Goal: Information Seeking & Learning: Understand process/instructions

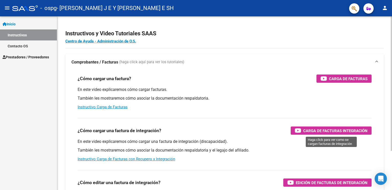
click at [318, 129] on span "Carga de Facturas Integración" at bounding box center [336, 130] width 64 height 6
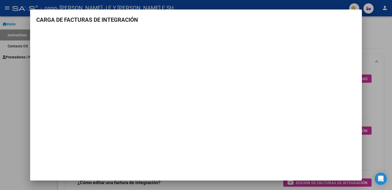
click at [355, 18] on h3 "CARGA DE FACTURAS DE INTEGRACIÓN" at bounding box center [196, 20] width 320 height 8
click at [374, 28] on div at bounding box center [196, 95] width 392 height 190
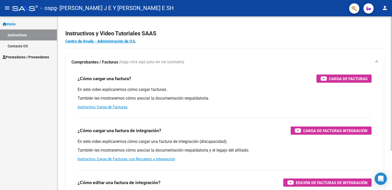
click at [390, 79] on div "Instructivos y Video Tutoriales SAAS Centro de Ayuda - Administración de O.S. C…" at bounding box center [224, 128] width 335 height 224
drag, startPoint x: 390, startPoint y: 79, endPoint x: 390, endPoint y: 97, distance: 17.1
click at [390, 97] on div "Instructivos y Video Tutoriales SAAS Centro de Ayuda - Administración de O.S. C…" at bounding box center [224, 128] width 335 height 224
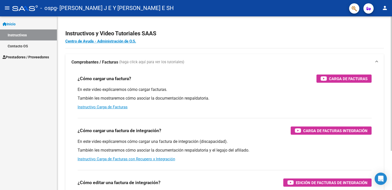
click at [390, 97] on div "Instructivos y Video Tutoriales SAAS Centro de Ayuda - Administración de O.S. C…" at bounding box center [224, 128] width 335 height 224
drag, startPoint x: 390, startPoint y: 97, endPoint x: 392, endPoint y: 140, distance: 43.0
click at [392, 140] on div "Instructivos y Video Tutoriales SAAS Centro de Ayuda - Administración de O.S. C…" at bounding box center [225, 128] width 336 height 224
